Goal: Information Seeking & Learning: Learn about a topic

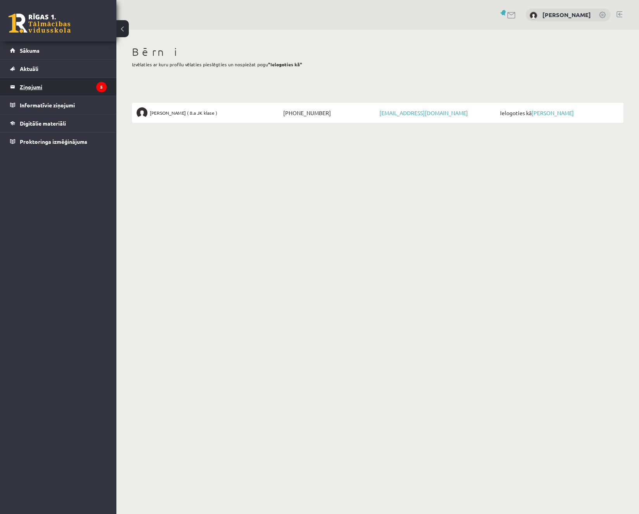
click at [98, 93] on legend "Ziņojumi 5" at bounding box center [63, 87] width 87 height 18
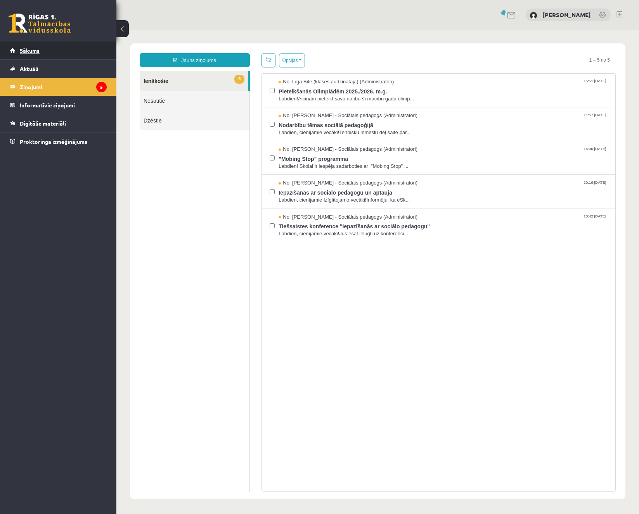
click at [40, 52] on link "Sākums" at bounding box center [58, 50] width 97 height 18
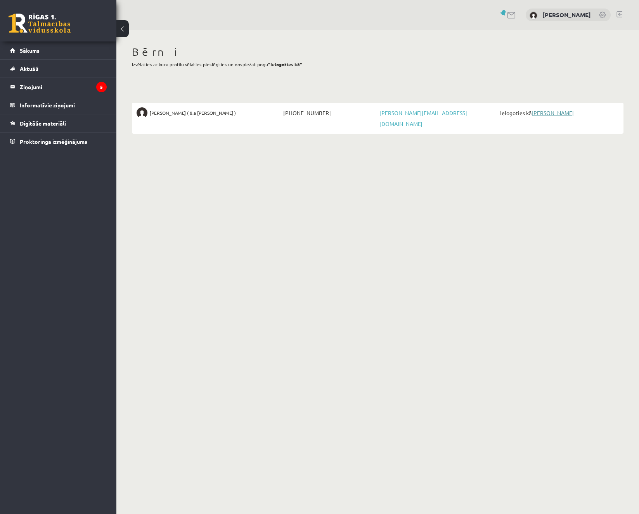
click at [543, 112] on link "[PERSON_NAME]" at bounding box center [552, 112] width 42 height 7
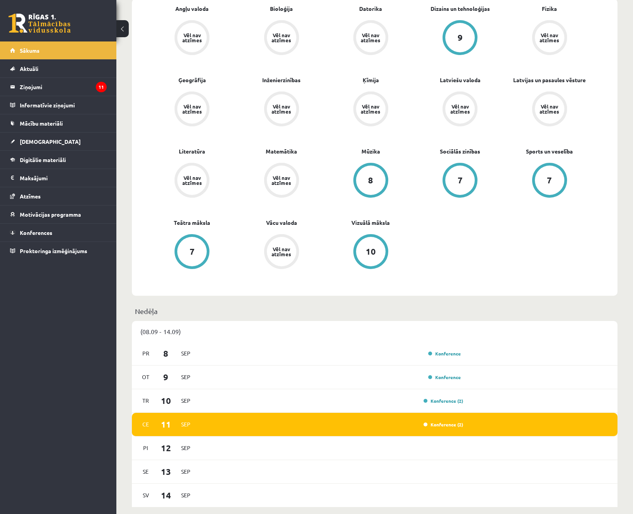
scroll to position [233, 0]
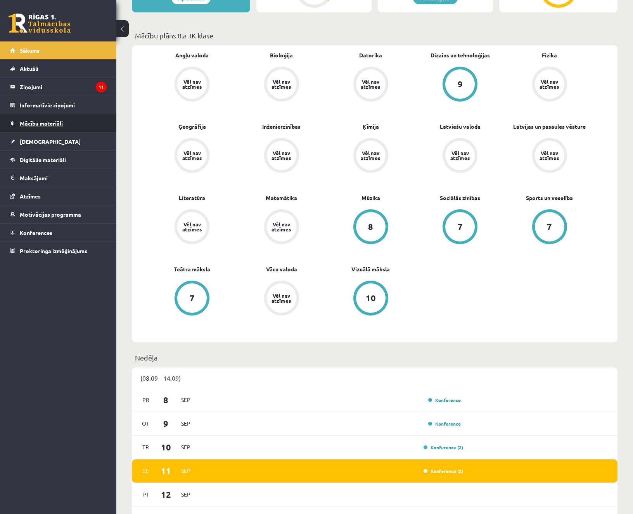
click at [40, 126] on link "Mācību materiāli" at bounding box center [58, 123] width 97 height 18
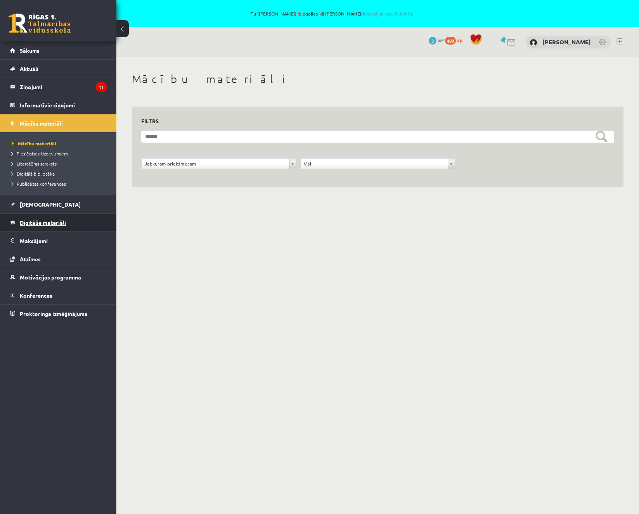
click at [30, 221] on span "Digitālie materiāli" at bounding box center [43, 222] width 46 height 7
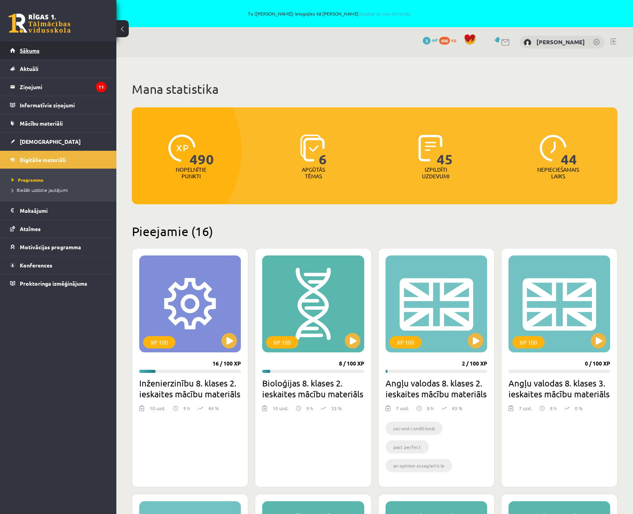
click at [43, 50] on link "Sākums" at bounding box center [58, 50] width 97 height 18
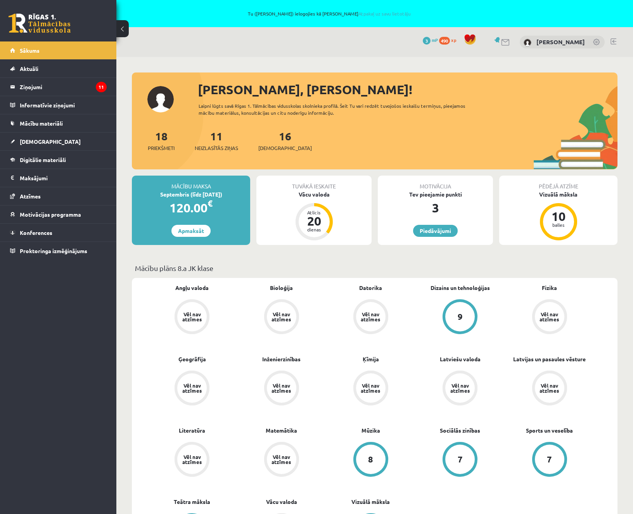
drag, startPoint x: 198, startPoint y: 106, endPoint x: 319, endPoint y: 113, distance: 120.8
click at [319, 113] on div "Laipni lūgts savā Rīgas 1. Tālmācības vidusskolas skolnieka profilā. Šeit Tu va…" at bounding box center [344, 109] width 291 height 14
click at [304, 112] on div "Laipni lūgts savā Rīgas 1. Tālmācības vidusskolas skolnieka profilā. Šeit Tu va…" at bounding box center [344, 109] width 291 height 14
drag, startPoint x: 314, startPoint y: 112, endPoint x: 202, endPoint y: 104, distance: 112.3
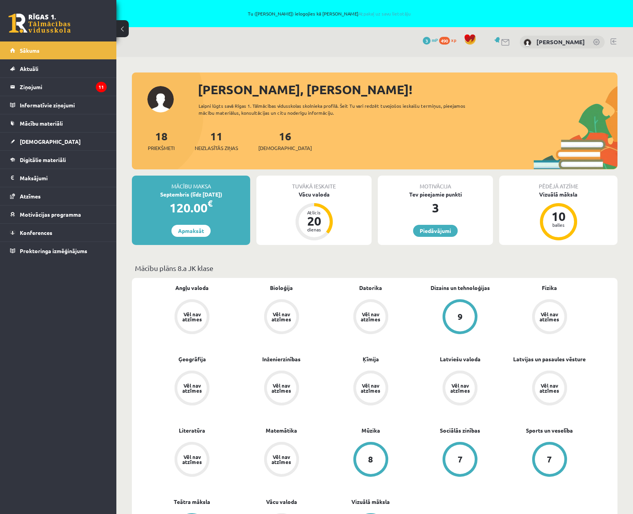
click at [197, 107] on div "Sveika, Marta! Laipni lūgts savā Rīgas 1. Tālmācības vidusskolas skolnieka prof…" at bounding box center [374, 124] width 485 height 89
click at [202, 104] on div "Laipni lūgts savā Rīgas 1. Tālmācības vidusskolas skolnieka profilā. Šeit Tu va…" at bounding box center [344, 109] width 291 height 14
drag, startPoint x: 198, startPoint y: 104, endPoint x: 350, endPoint y: 116, distance: 152.5
click at [350, 116] on div "Laipni lūgts savā Rīgas 1. Tālmācības vidusskolas skolnieka profilā. Šeit Tu va…" at bounding box center [344, 109] width 291 height 14
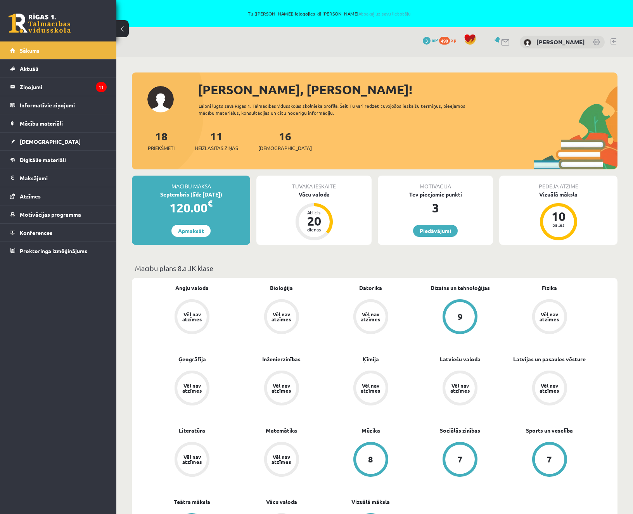
drag, startPoint x: 335, startPoint y: 116, endPoint x: 191, endPoint y: 102, distance: 145.3
click at [191, 102] on div "Sveika, Marta! Laipni lūgts savā Rīgas 1. Tālmācības vidusskolas skolnieka prof…" at bounding box center [374, 124] width 485 height 89
click at [205, 104] on div "Laipni lūgts savā Rīgas 1. Tālmācības vidusskolas skolnieka profilā. Šeit Tu va…" at bounding box center [344, 109] width 291 height 14
